Goal: Task Accomplishment & Management: Manage account settings

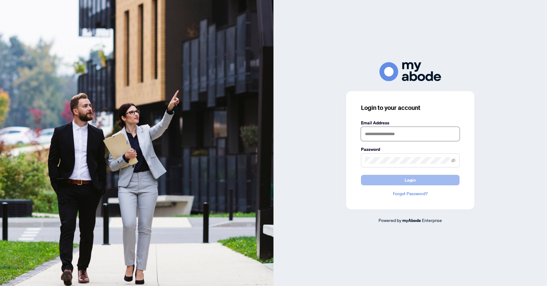
type input "**********"
click at [414, 183] on span "Login" at bounding box center [410, 180] width 11 height 10
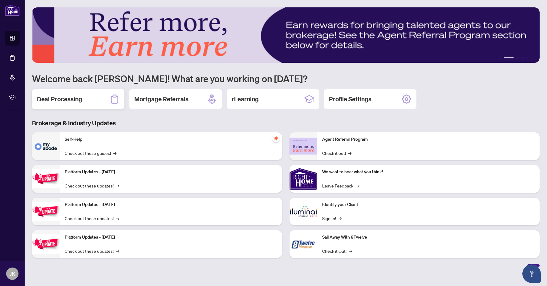
click at [84, 100] on div "Deal Processing" at bounding box center [78, 99] width 92 height 20
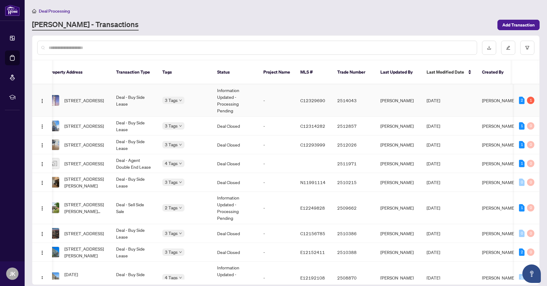
scroll to position [0, 97]
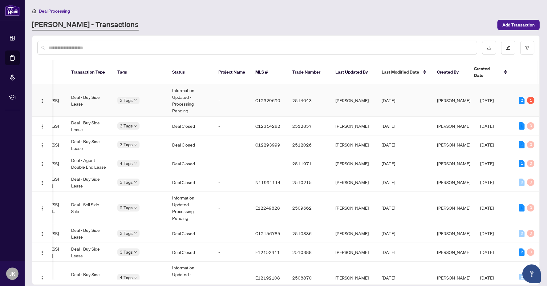
click at [395, 98] on span "[DATE]" at bounding box center [389, 101] width 14 height 6
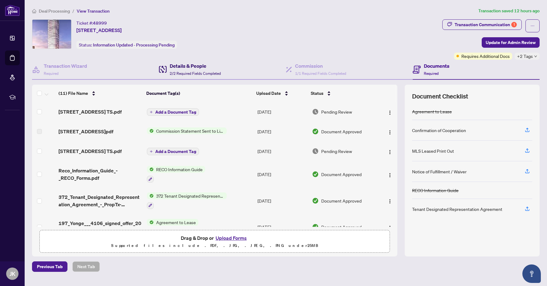
click at [189, 75] on span "2/2 Required Fields Completed" at bounding box center [195, 73] width 51 height 5
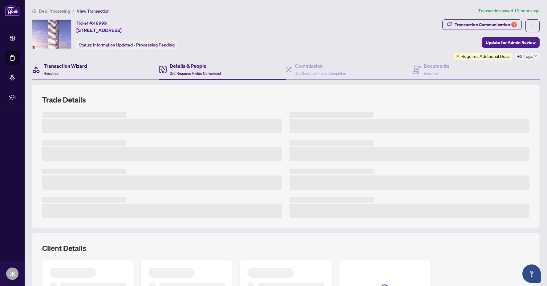
click at [79, 72] on div "Transaction Wizard Required" at bounding box center [65, 69] width 43 height 14
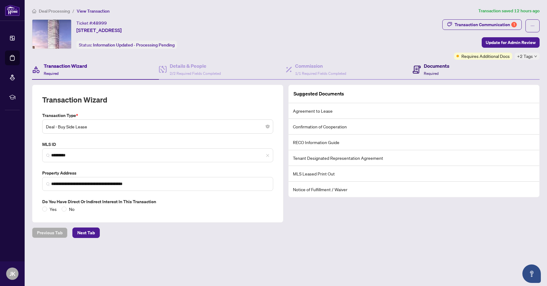
click at [427, 67] on h4 "Documents" at bounding box center [437, 65] width 26 height 7
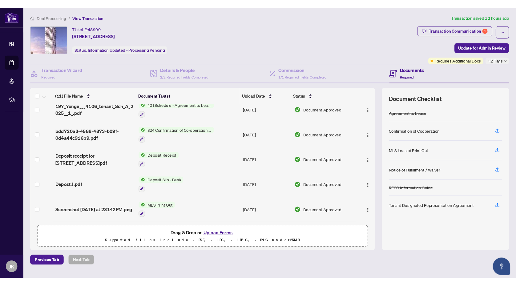
scroll to position [130, 0]
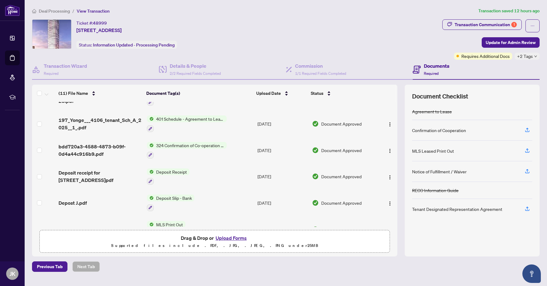
click at [388, 53] on div "Ticket #: 48999 [STREET_ADDRESS] Status: Information Updated - Processing Pendi…" at bounding box center [236, 39] width 410 height 40
click at [62, 11] on span "Deal Processing" at bounding box center [54, 11] width 31 height 6
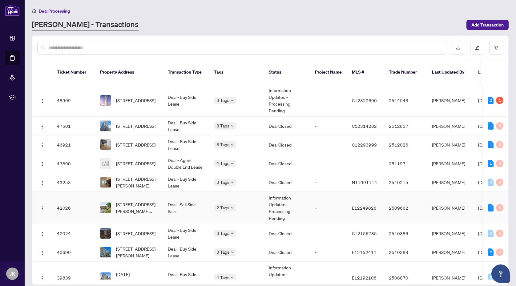
click at [141, 206] on span "[STREET_ADDRESS][PERSON_NAME][PERSON_NAME]" at bounding box center [137, 208] width 42 height 14
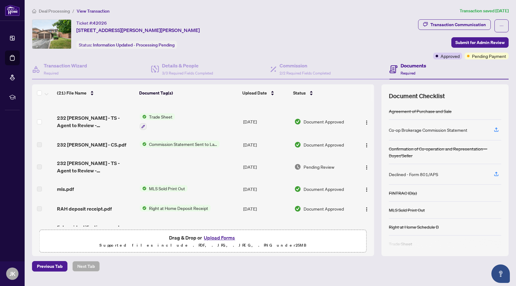
scroll to position [177, 0]
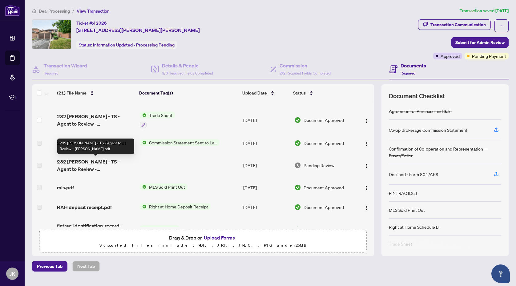
click at [127, 162] on span "232 [PERSON_NAME] - TS - Agent to Review - [PERSON_NAME].pdf" at bounding box center [96, 165] width 78 height 15
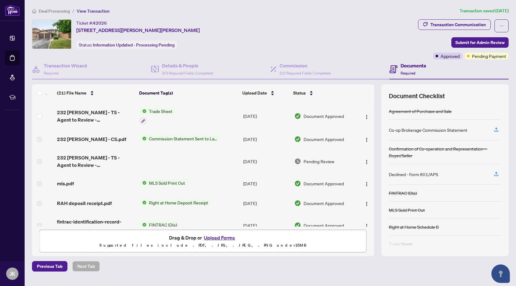
scroll to position [139, 0]
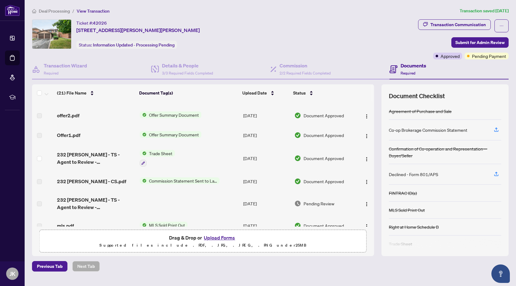
click at [161, 155] on span "Trade Sheet" at bounding box center [161, 153] width 28 height 7
click at [101, 153] on span "232 [PERSON_NAME] - TS - Agent to Review - [PERSON_NAME].pdf" at bounding box center [96, 158] width 78 height 15
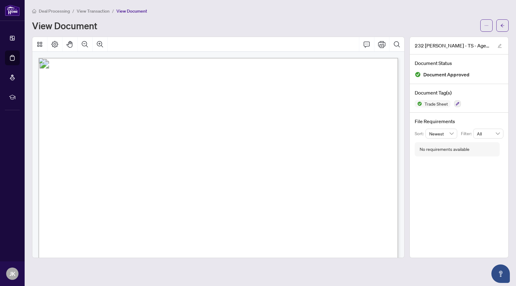
scroll to position [5, 0]
click at [343, 15] on div "Deal Processing / View Transaction / View Document View Document" at bounding box center [270, 19] width 477 height 24
